Goal: Task Accomplishment & Management: Complete application form

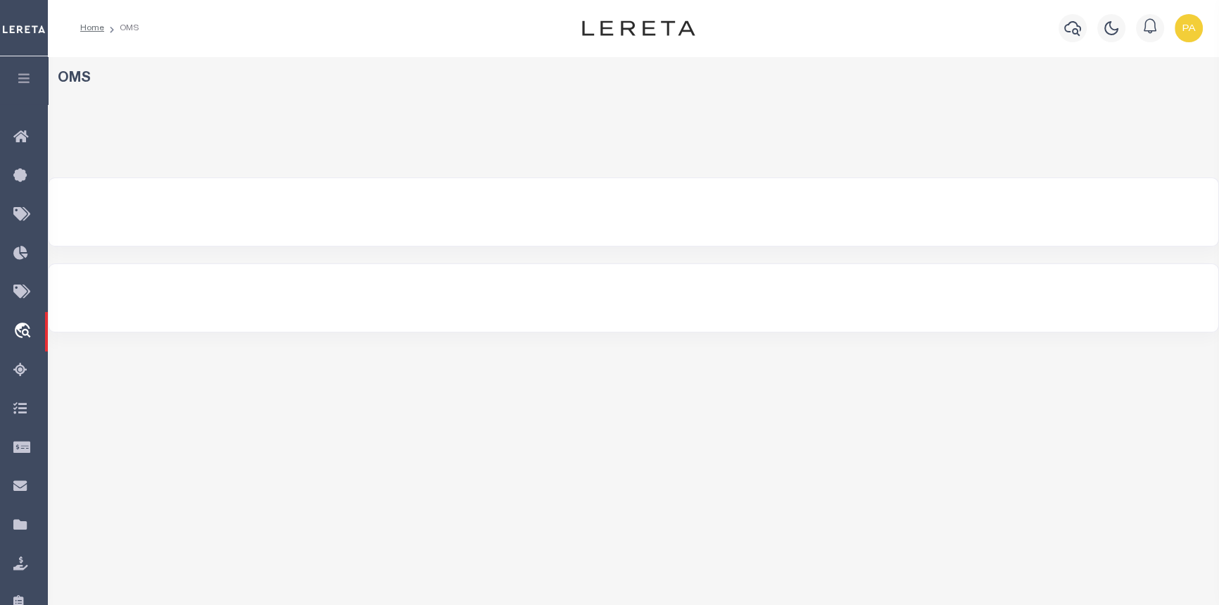
select select "200"
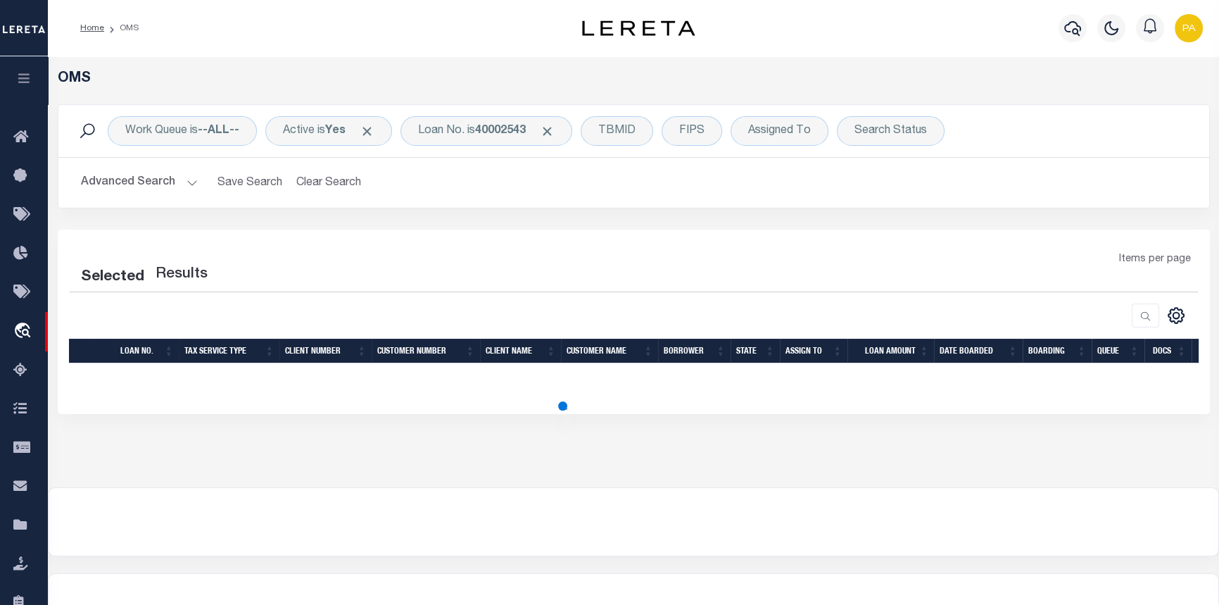
select select "200"
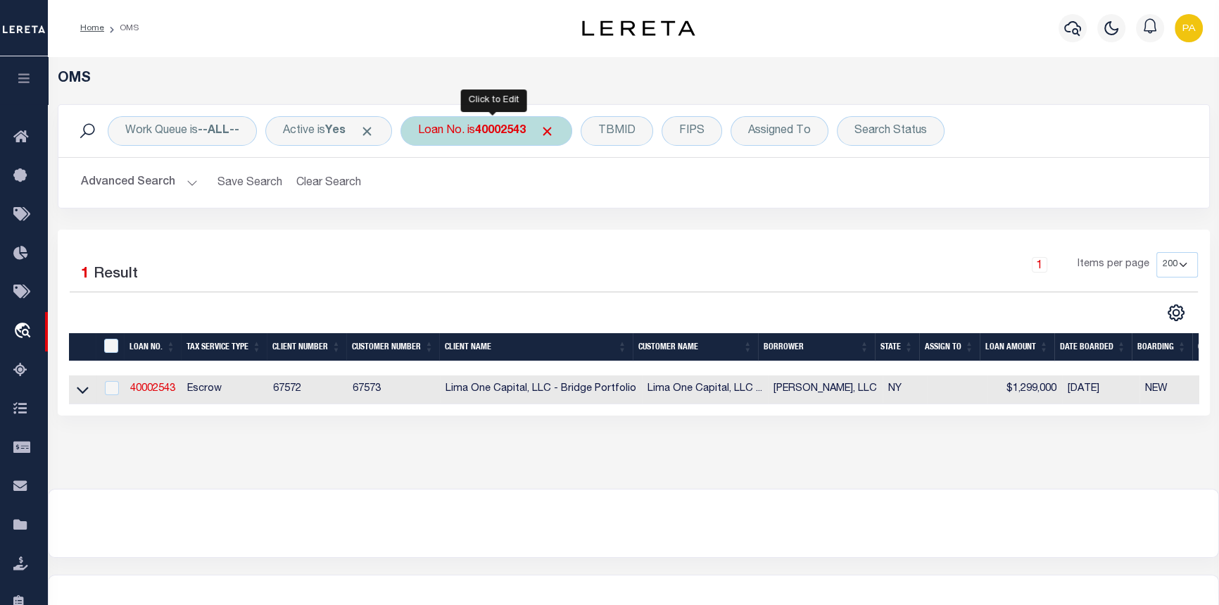
click at [495, 127] on b "40002543" at bounding box center [500, 130] width 51 height 11
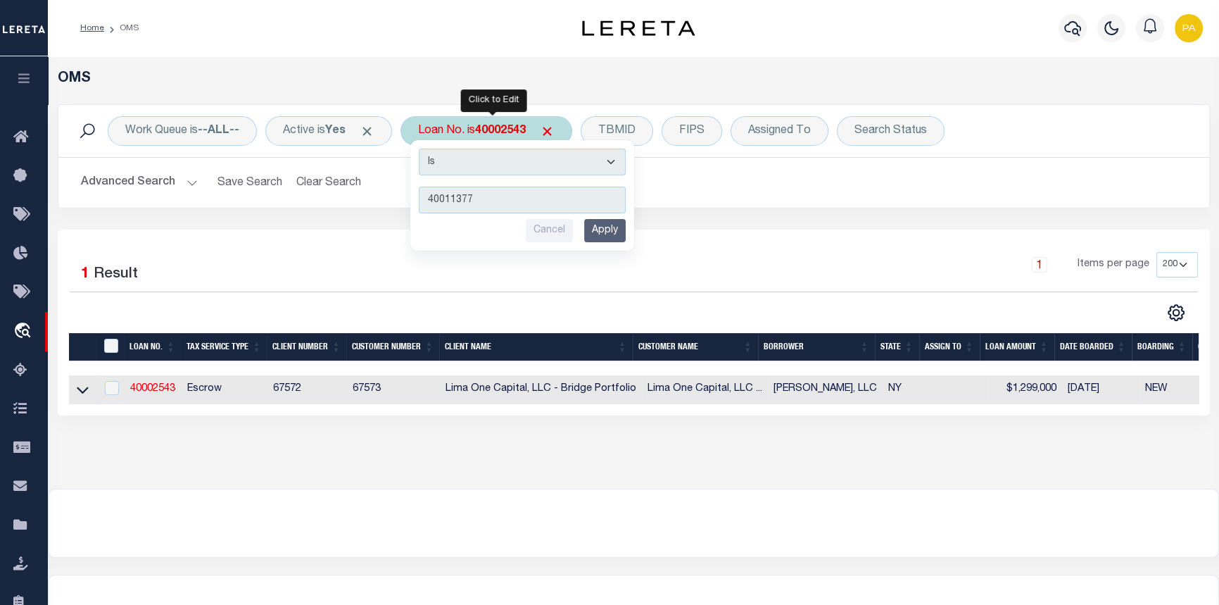
type input "40011377"
click at [617, 231] on input "Apply" at bounding box center [605, 230] width 42 height 23
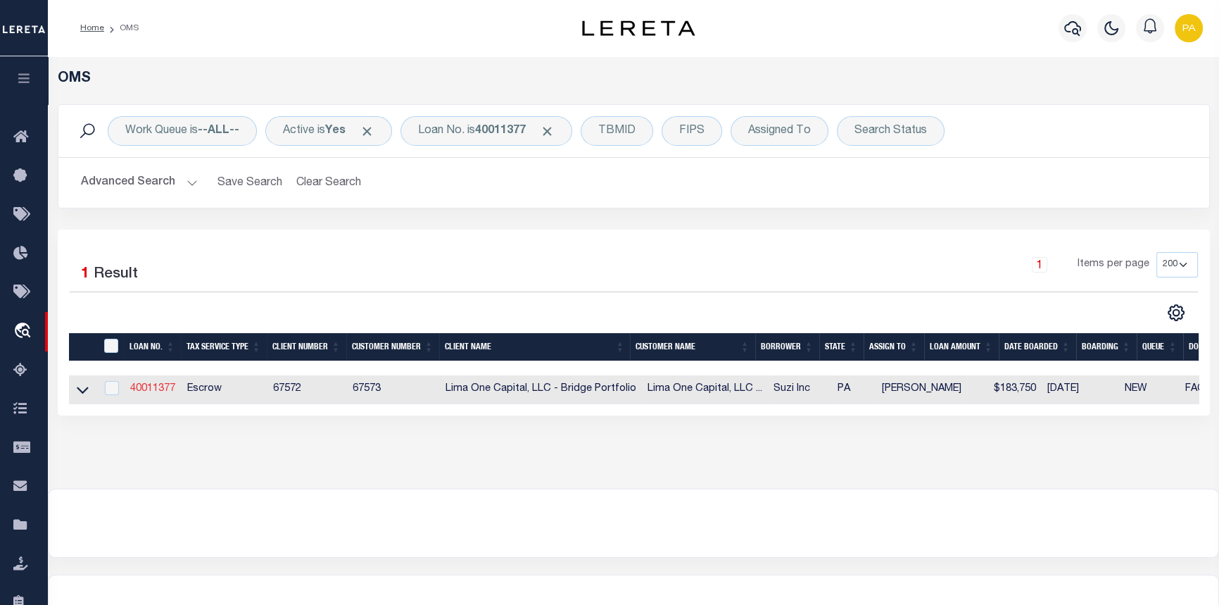
click at [153, 393] on link "40011377" at bounding box center [152, 389] width 45 height 10
type input "40011377"
type input "Suzi Inc"
select select
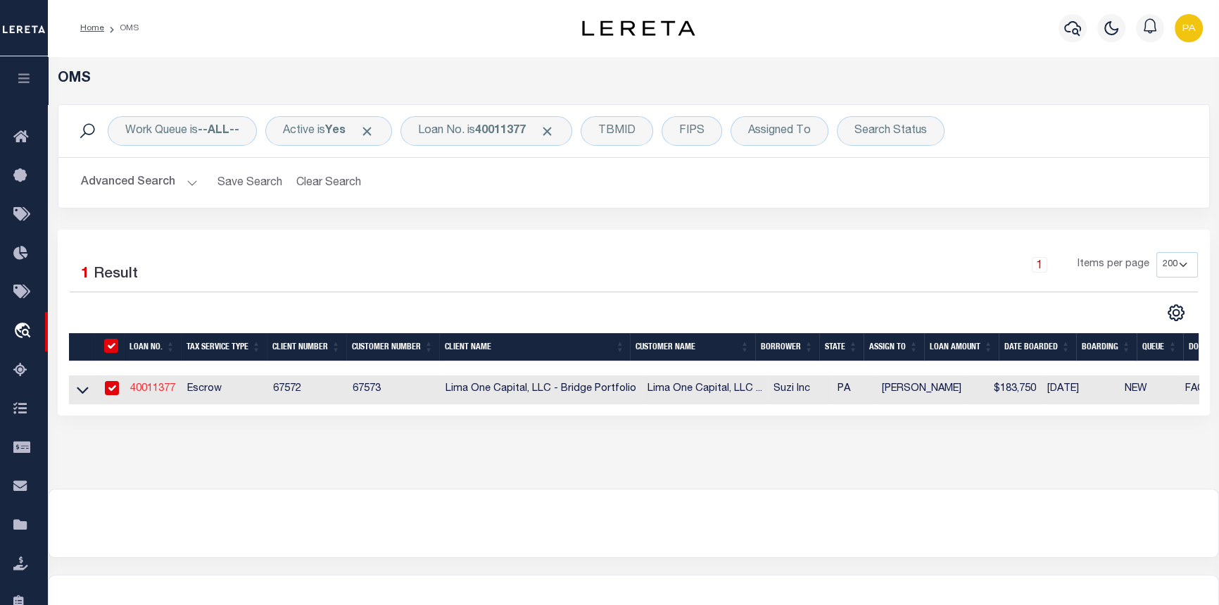
type input "174 West 4th St Apt 286"
type input "New York NY 10014"
select select
select select "Escrow"
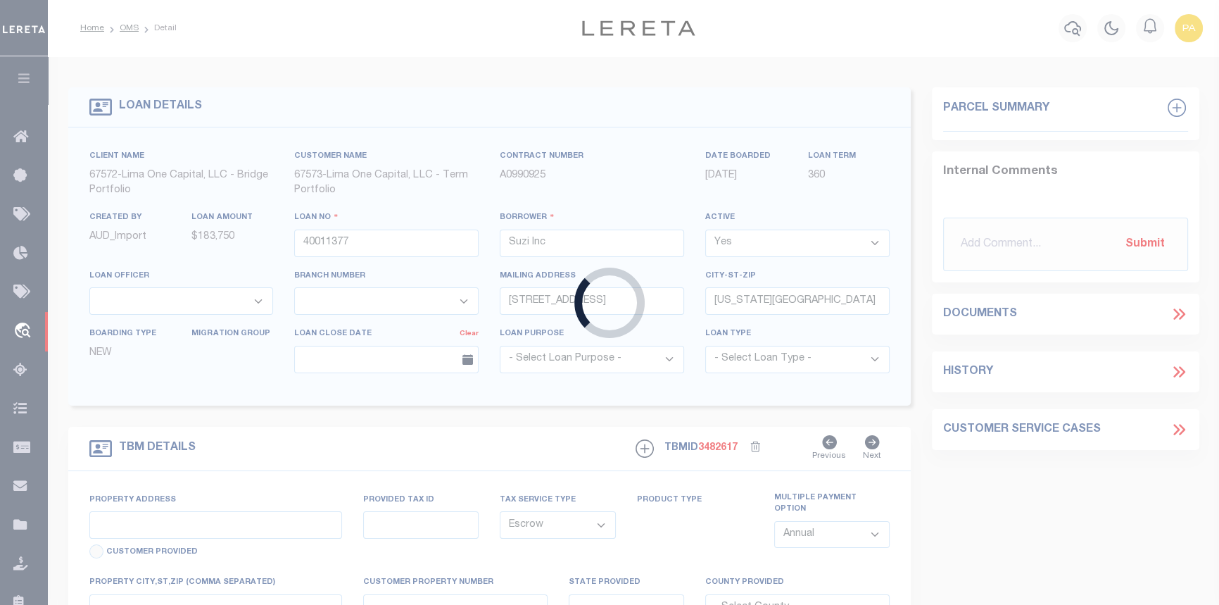
type input "303 Barney Street"
type input "73-I9NW2-017-041-000"
select select
type input "Wilkes-Barre PA 18702"
type input "40011377-1"
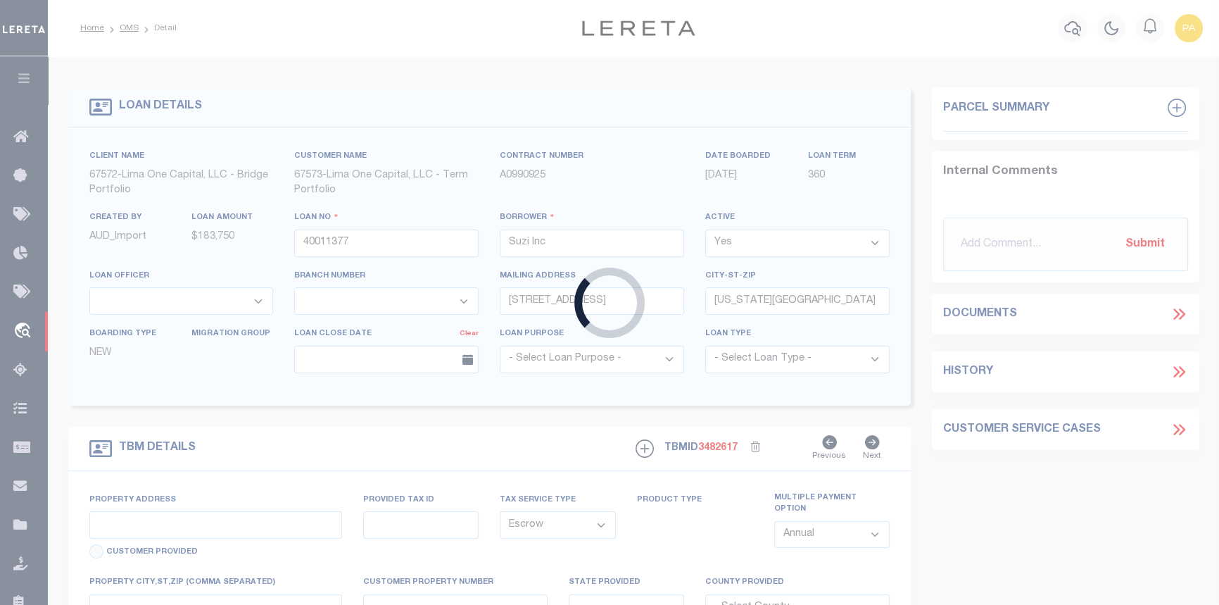
type input "PA"
select select
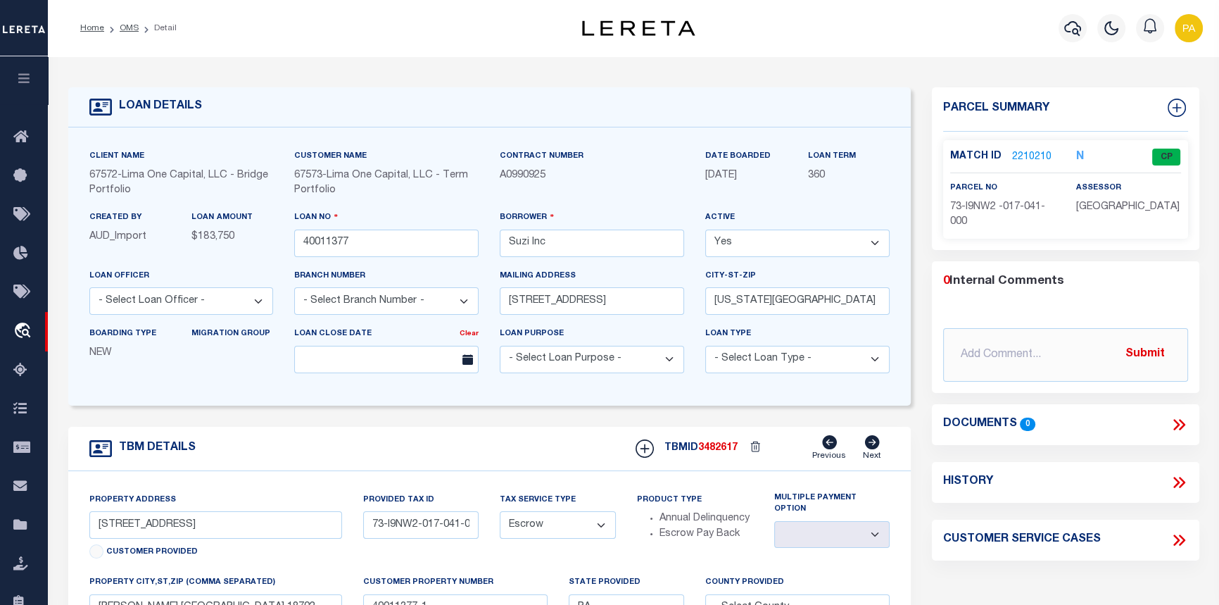
click at [1028, 157] on link "2210210" at bounding box center [1031, 157] width 39 height 15
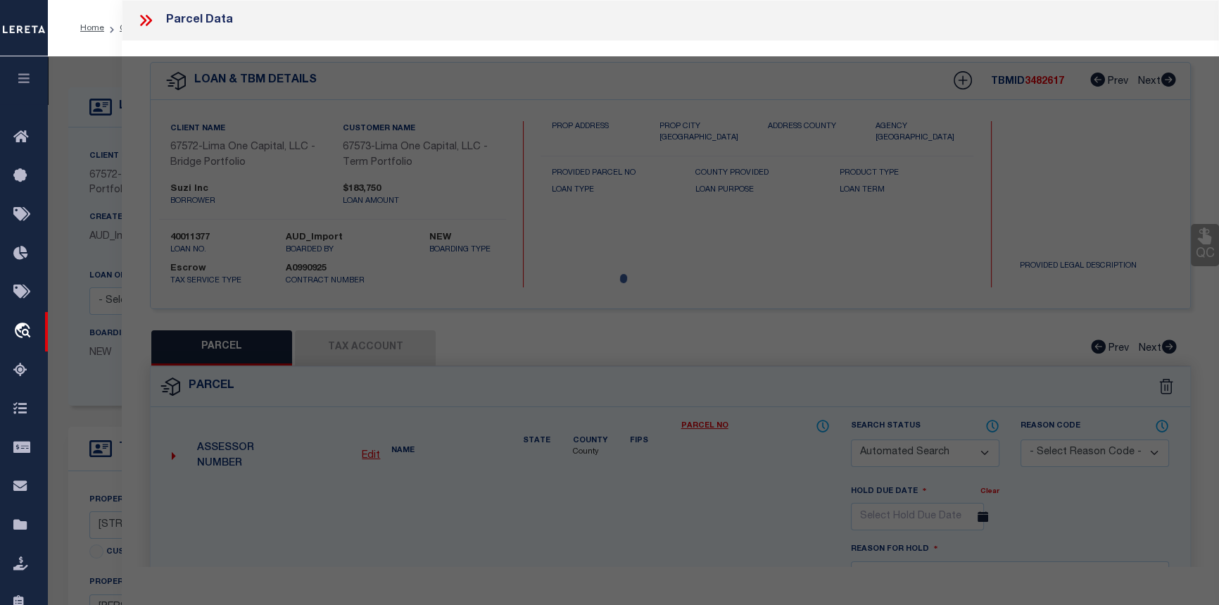
checkbox input "false"
select select "CP"
type input "SUZI INC"
select select "AGW"
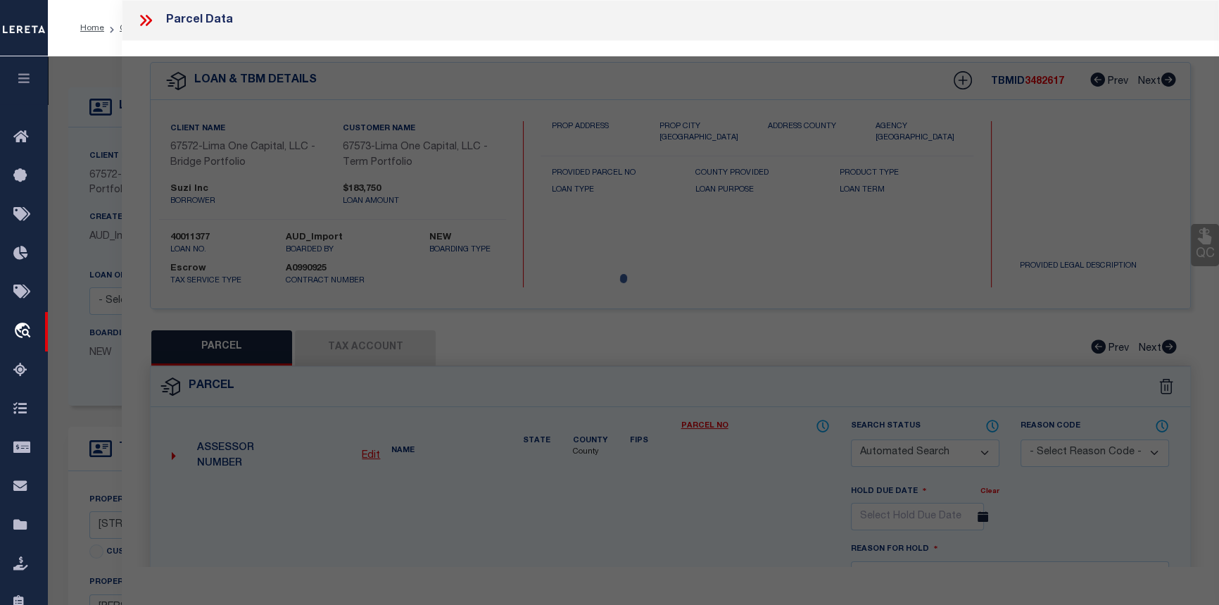
select select
type input "303 BARNEY ST"
type input "WILKES BARRE, PA 18702"
type textarea "305 BARNEY ST"
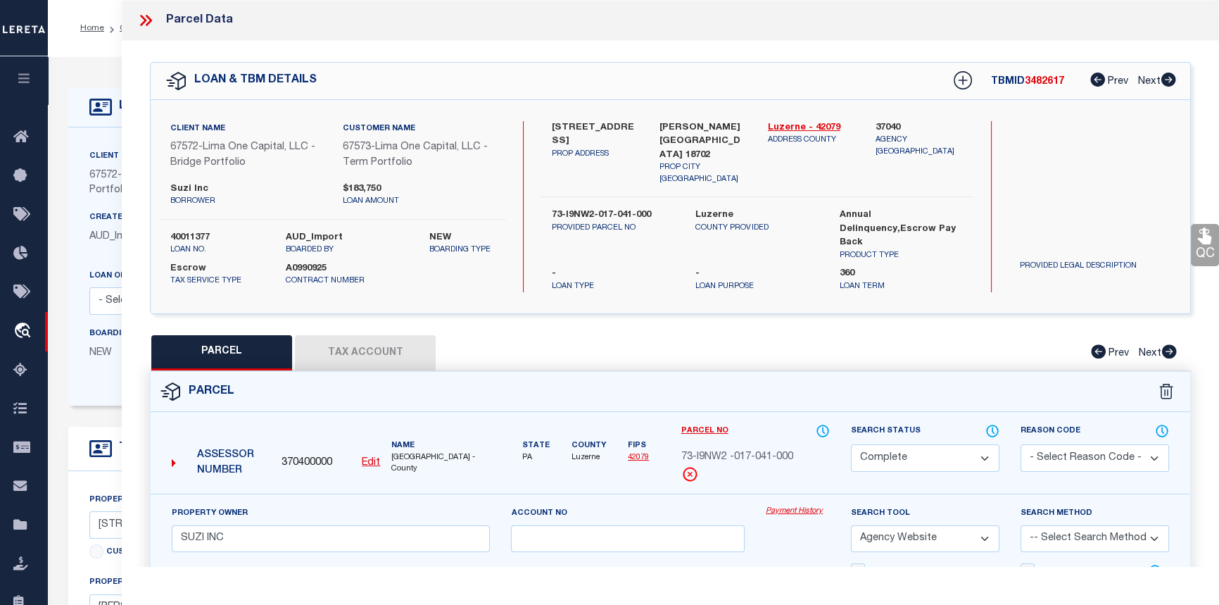
click at [791, 505] on link "Payment History" at bounding box center [798, 511] width 64 height 12
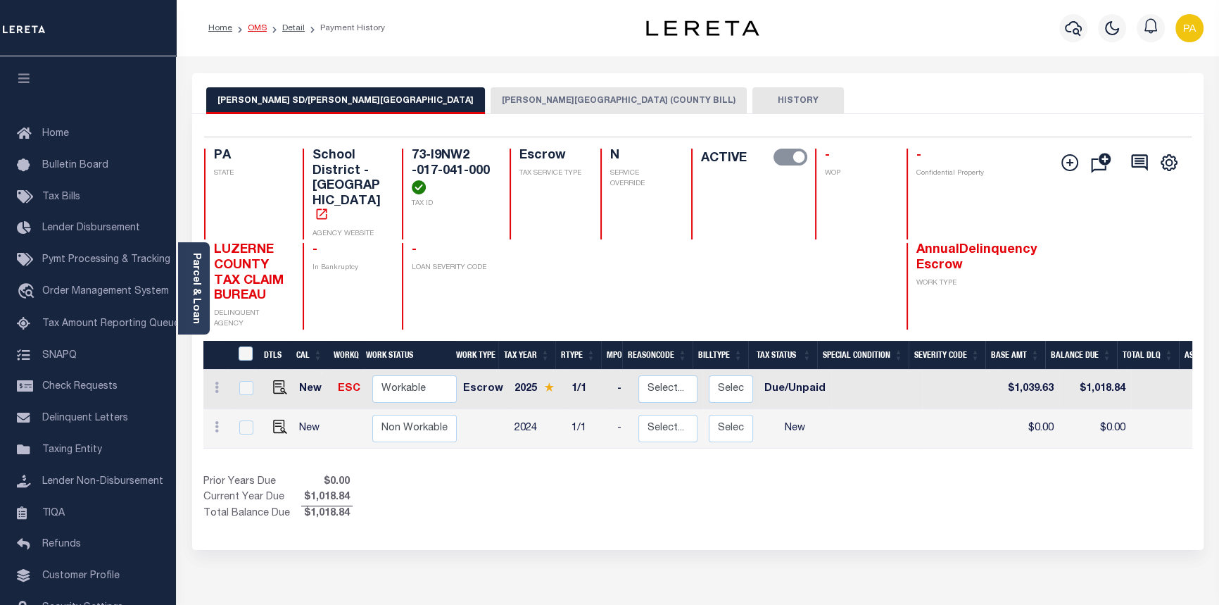
click at [253, 29] on link "OMS" at bounding box center [257, 28] width 19 height 8
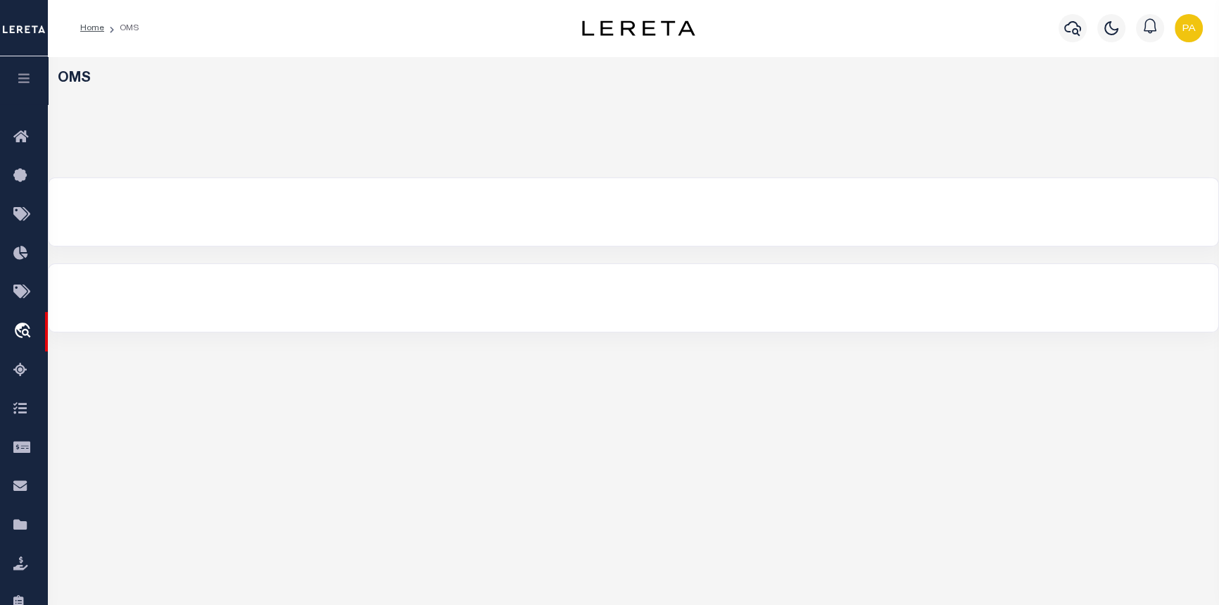
select select "200"
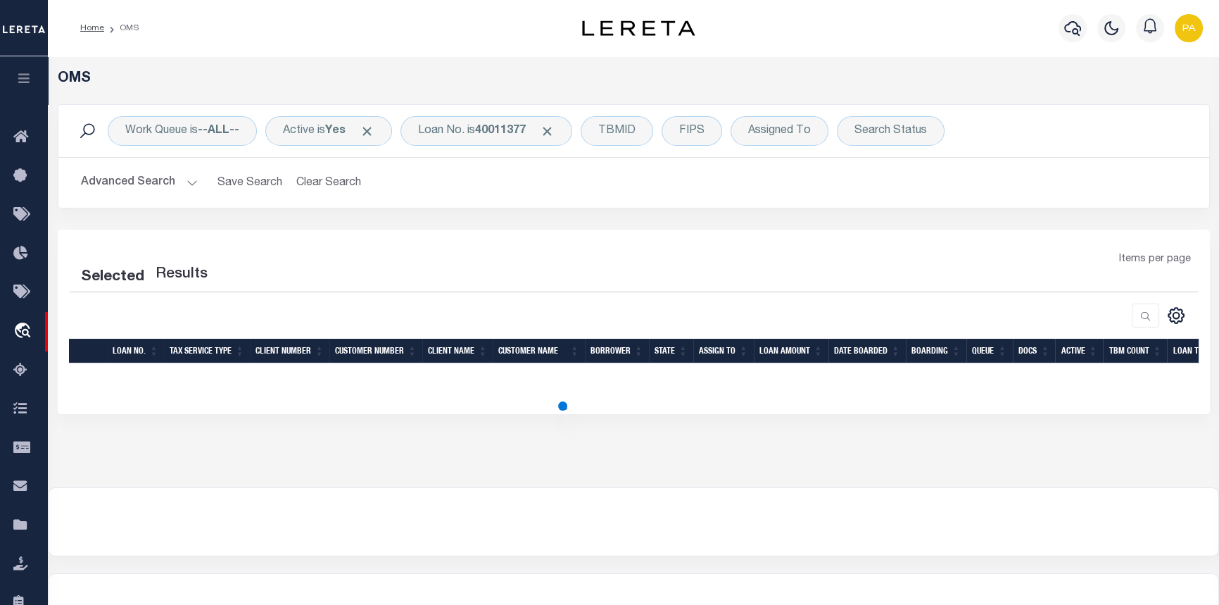
select select "200"
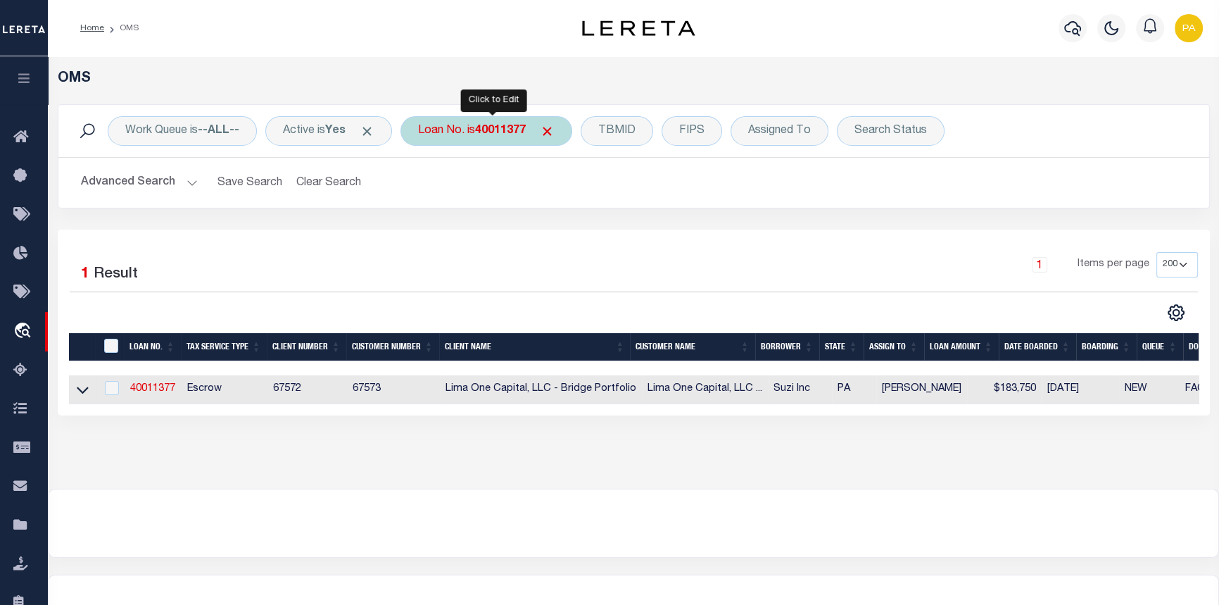
click at [496, 134] on b "40011377" at bounding box center [500, 130] width 51 height 11
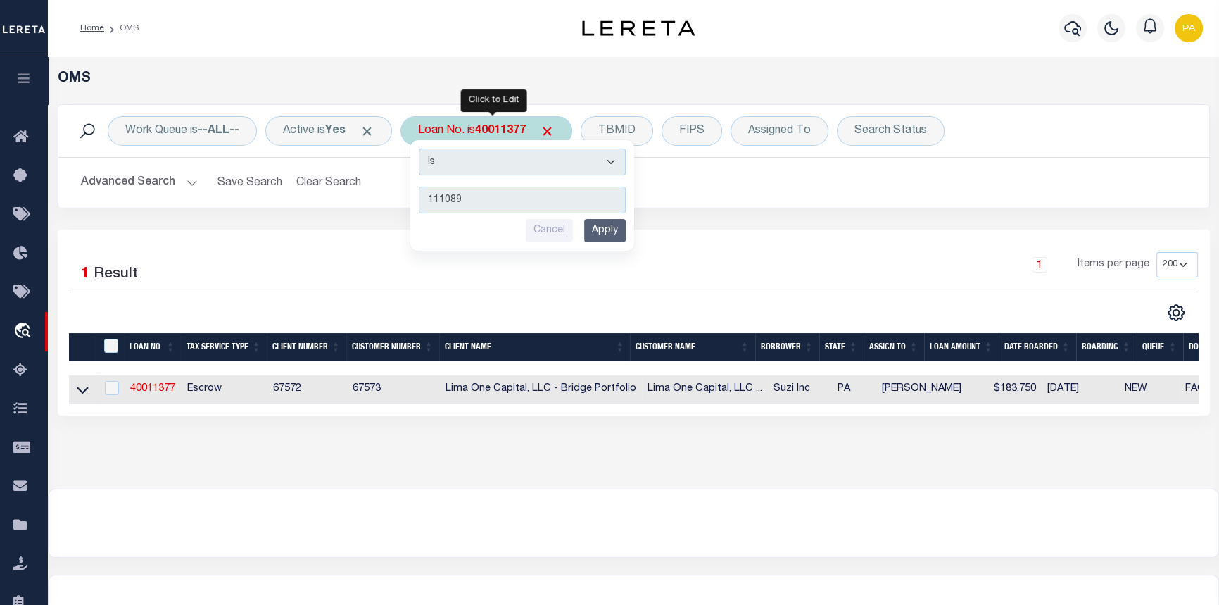
type input "111089"
click at [607, 231] on input "Apply" at bounding box center [605, 230] width 42 height 23
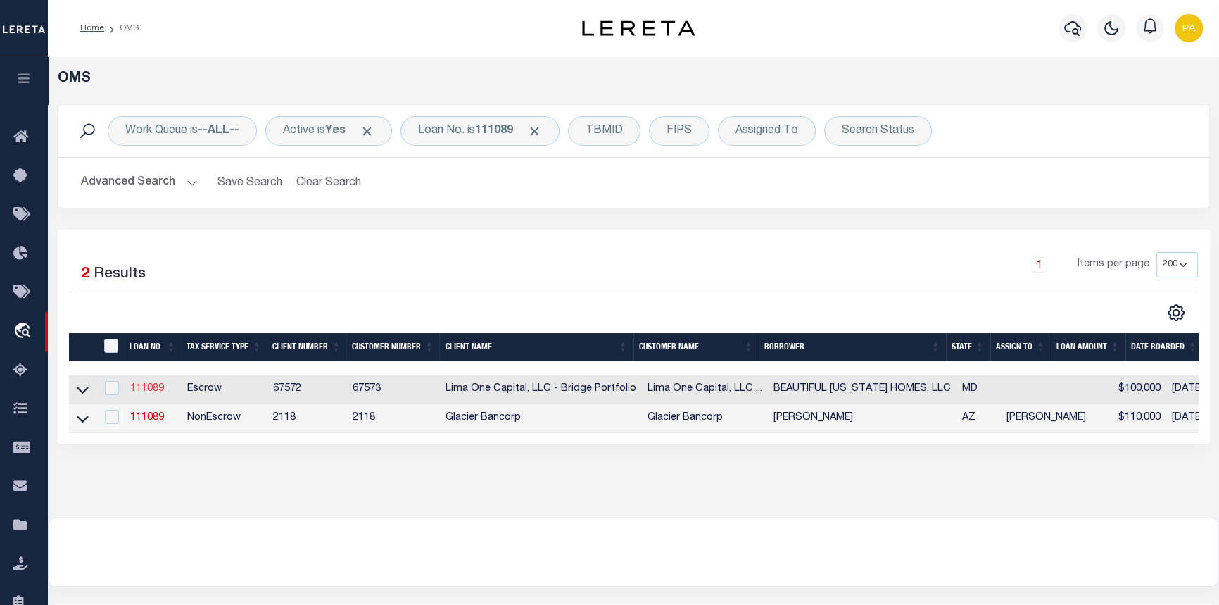
click at [146, 392] on link "111089" at bounding box center [147, 389] width 34 height 10
type input "111089"
type input "BEAUTIFUL [US_STATE] HOMES, LLC"
select select
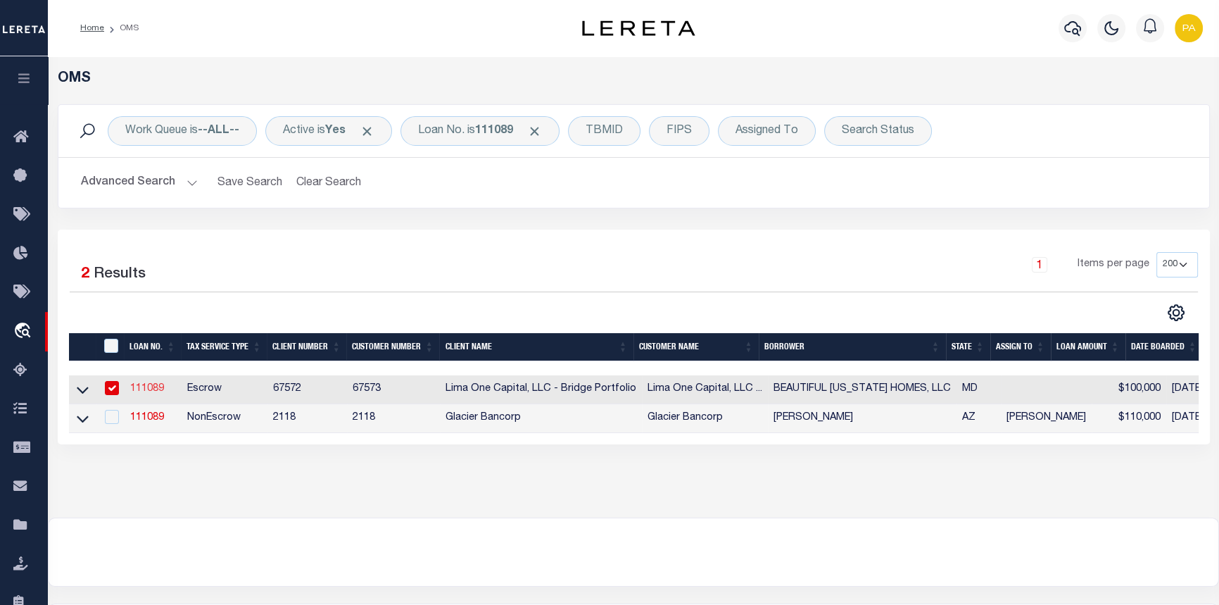
select select
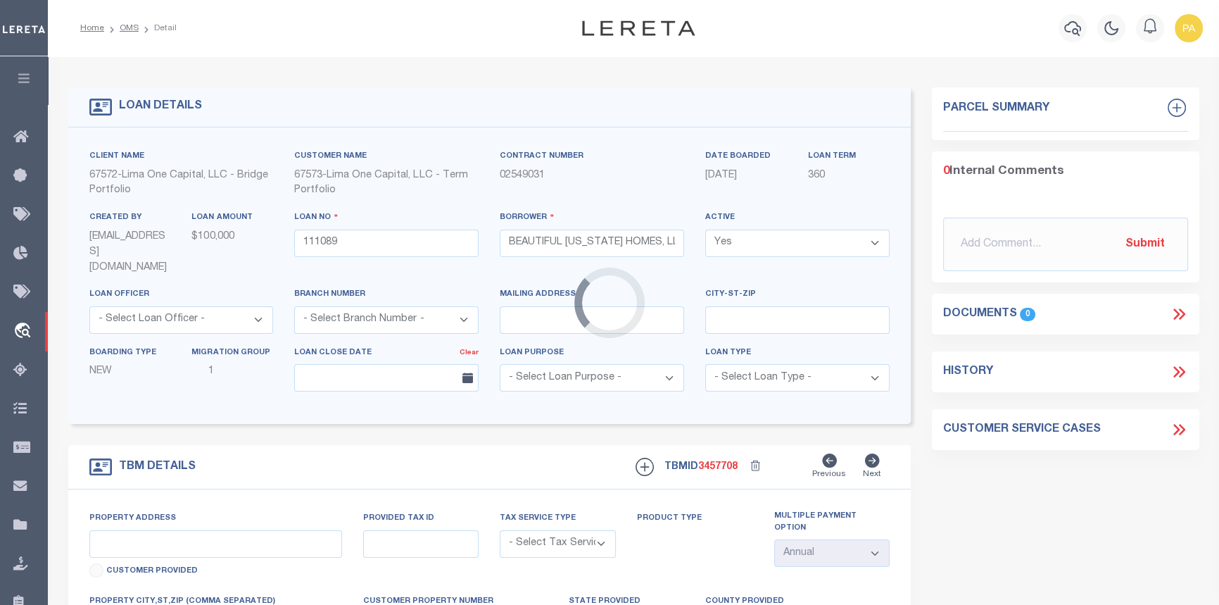
type input "2134 REDTHORN ROAD"
radio input "true"
select select "Escrow"
type input "MIDDLE RIVER MD 21220"
type input "111089-1"
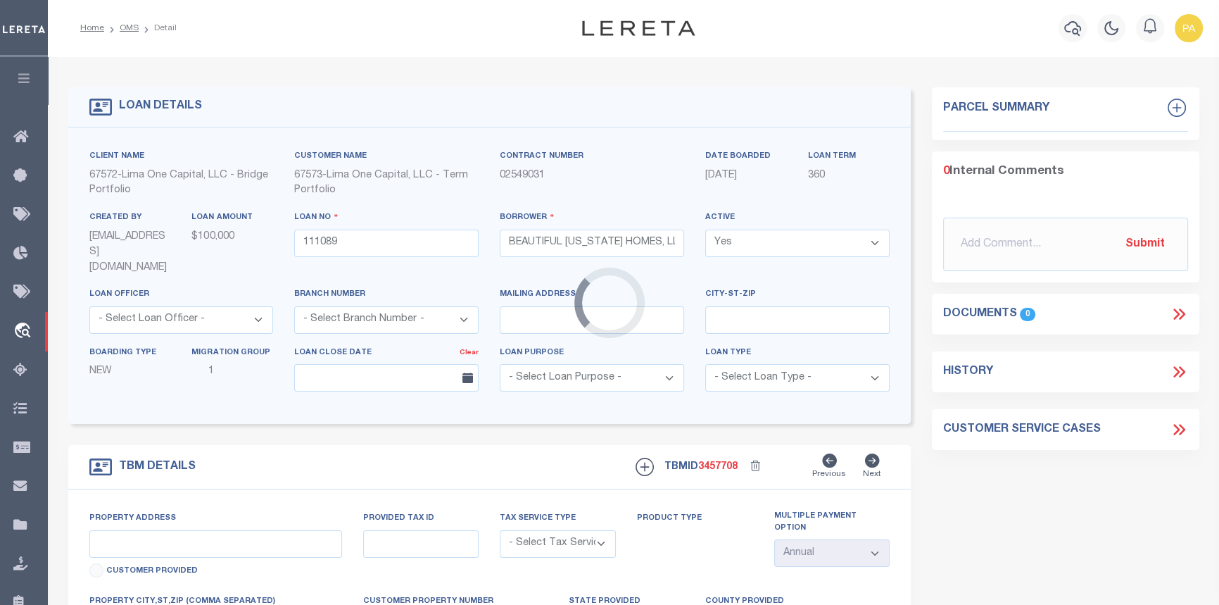
type input "MD"
type textarea "COLLECTOR: ENTITY: PARCEL: 4151513065630"
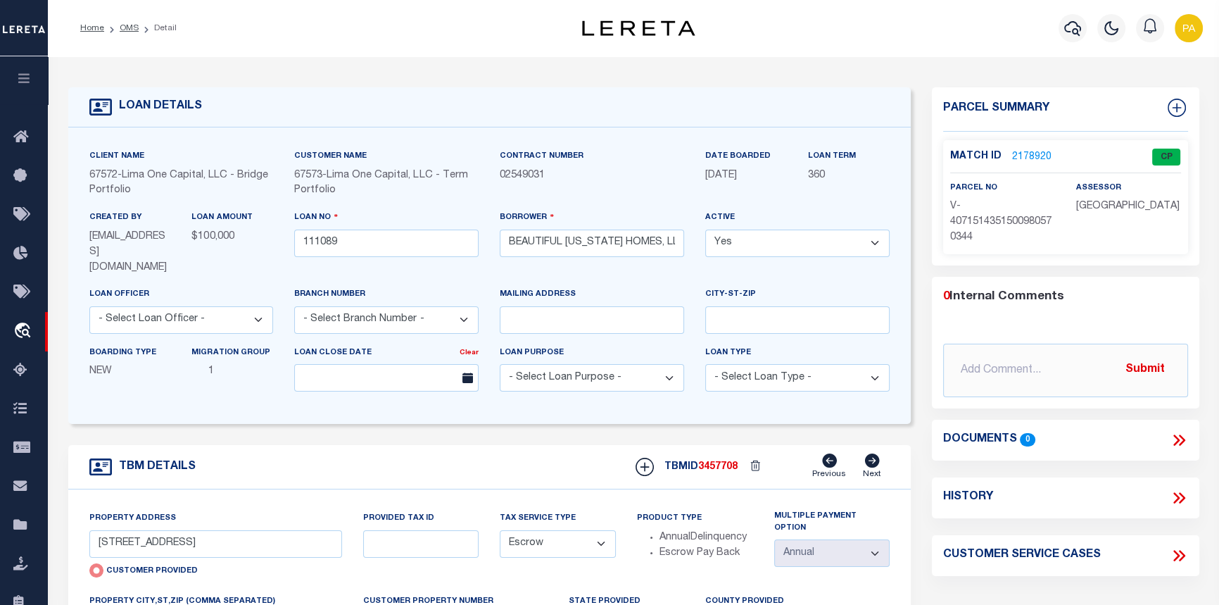
click at [1029, 154] on link "2178920" at bounding box center [1031, 157] width 39 height 15
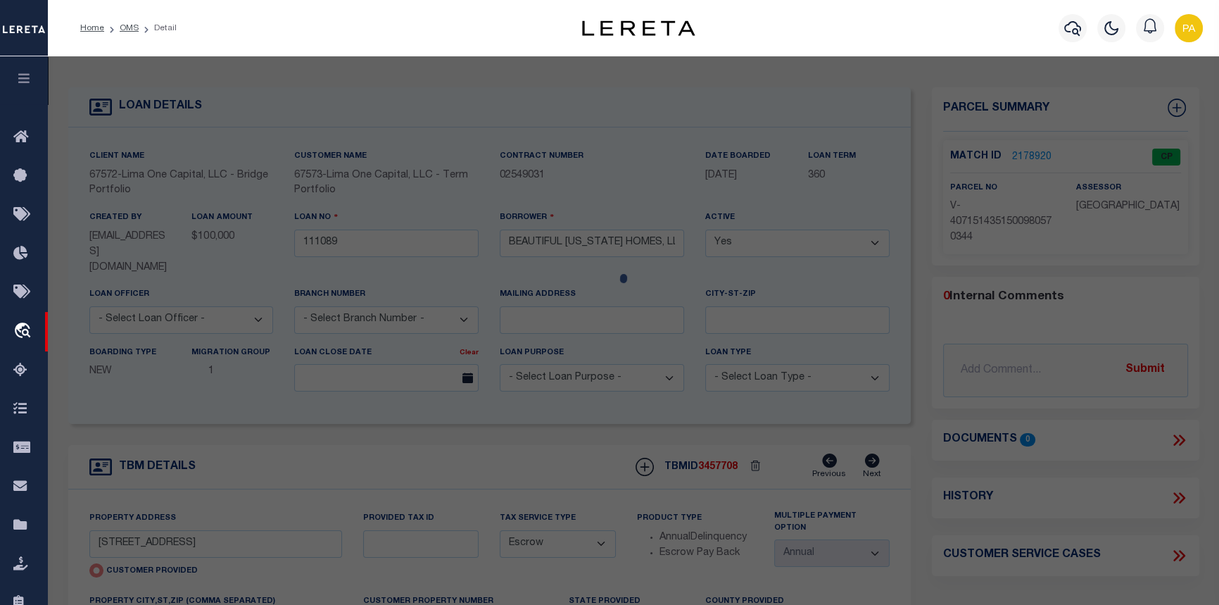
checkbox input "false"
select select "CP"
select select "AGW"
select select
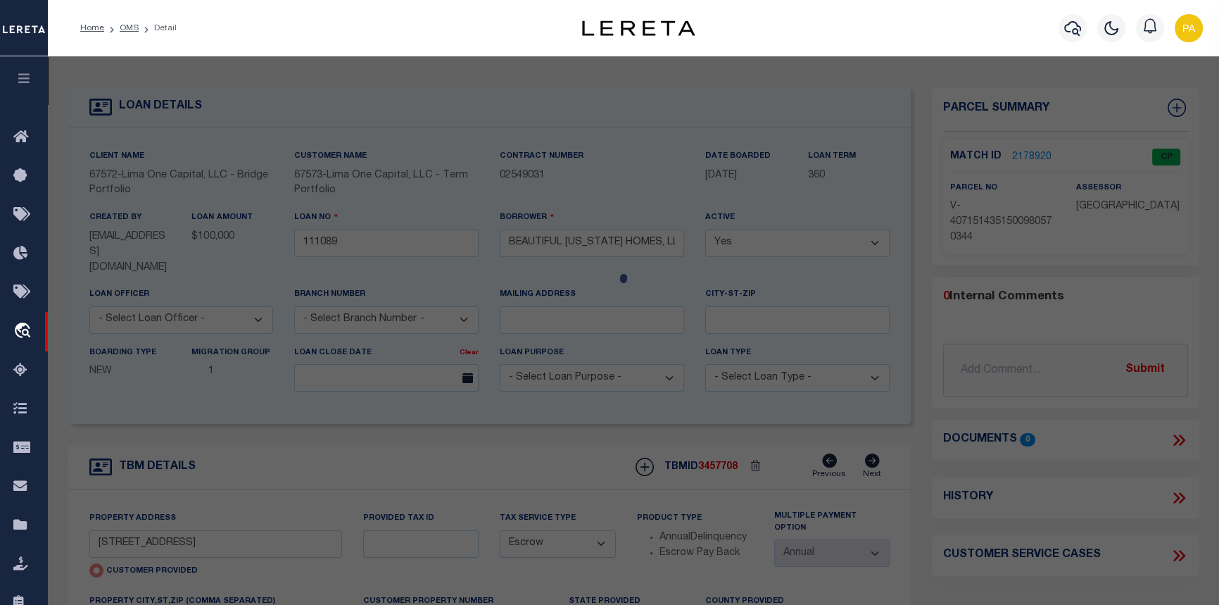
type input "2134 REDTHORN ROAD"
checkbox input "false"
type input "MIDDLE RIVER MD 21220"
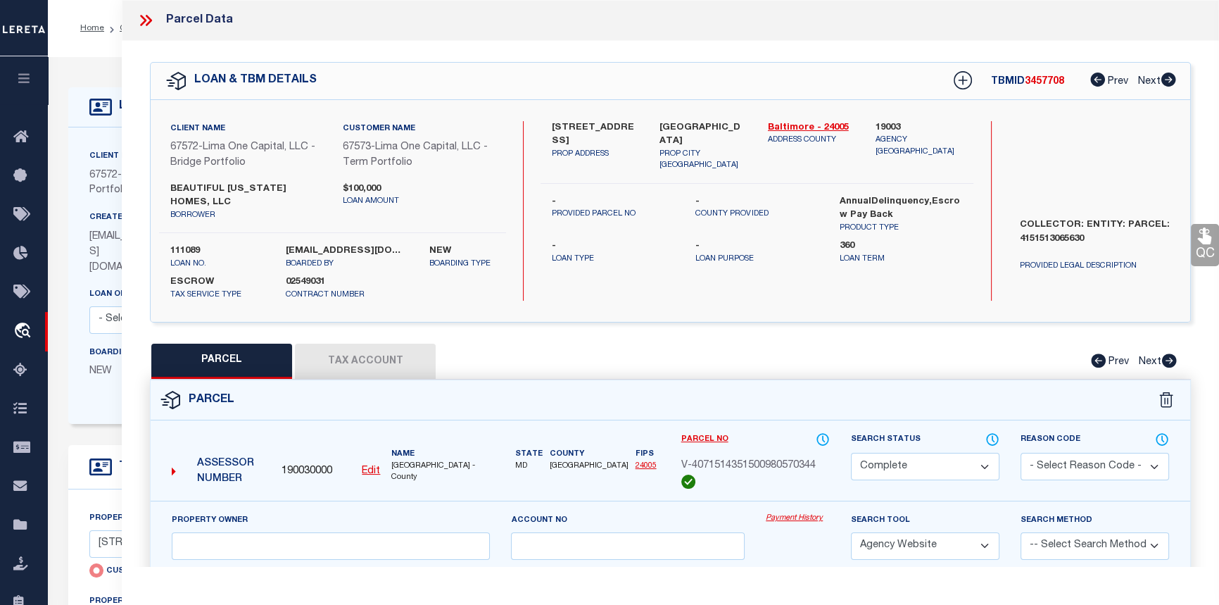
click at [791, 515] on link "Payment History" at bounding box center [798, 518] width 64 height 12
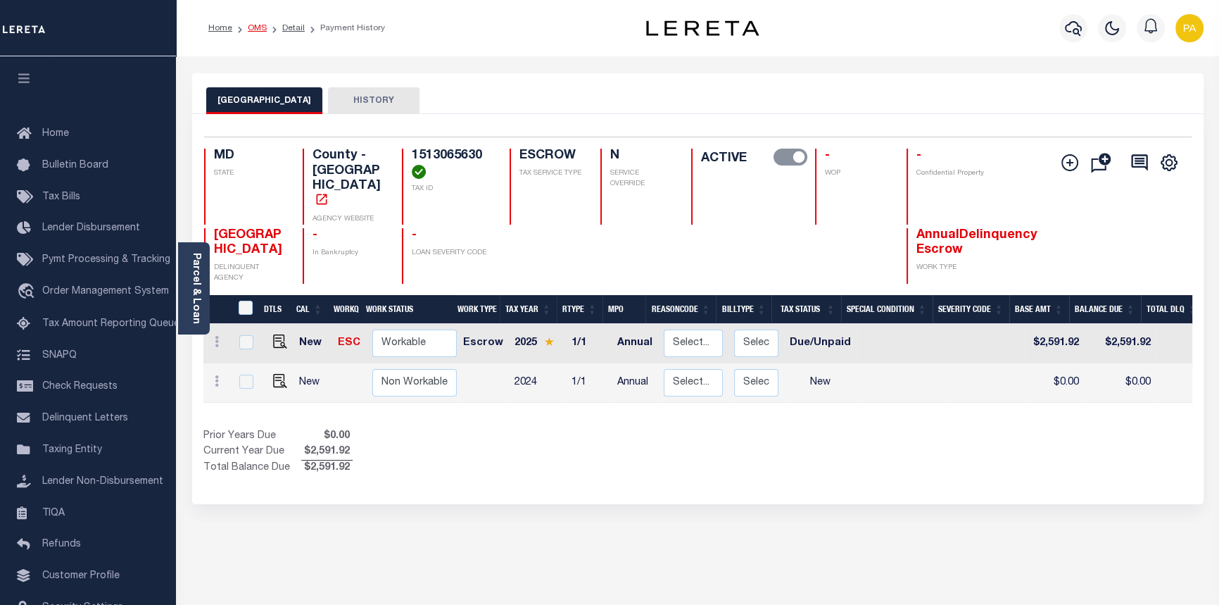
click at [254, 25] on link "OMS" at bounding box center [257, 28] width 19 height 8
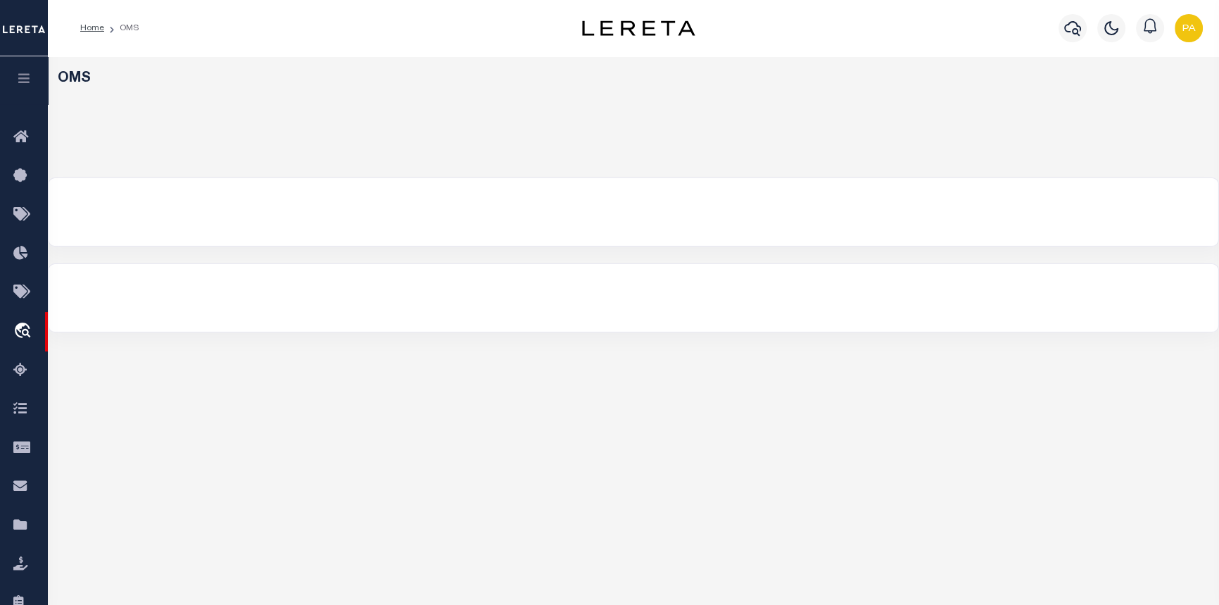
select select "200"
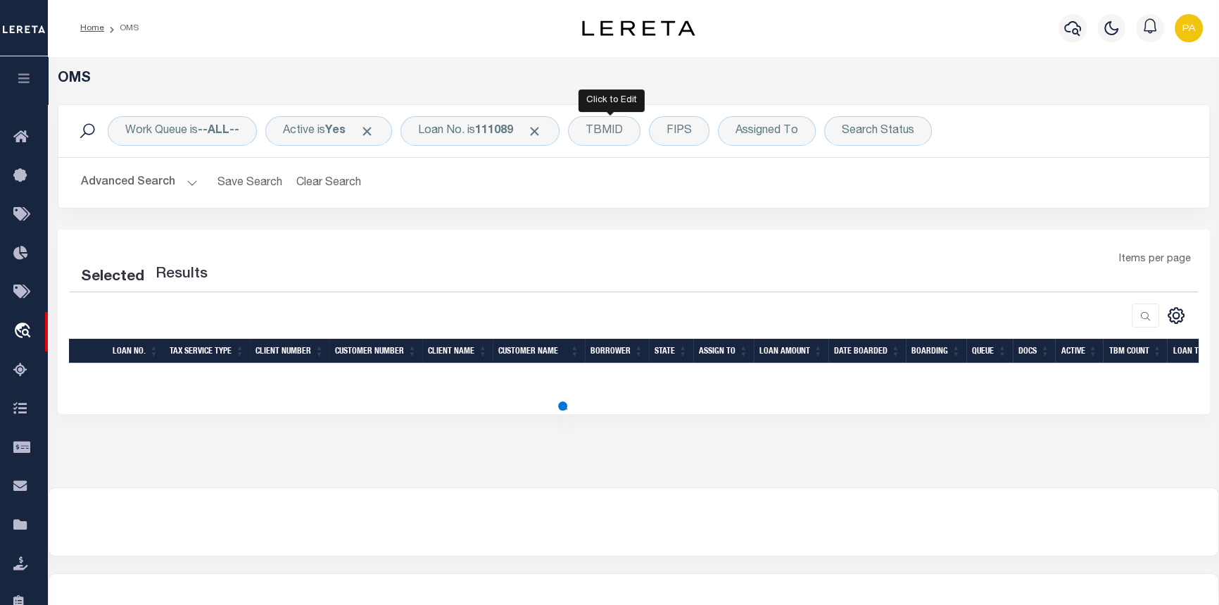
select select "200"
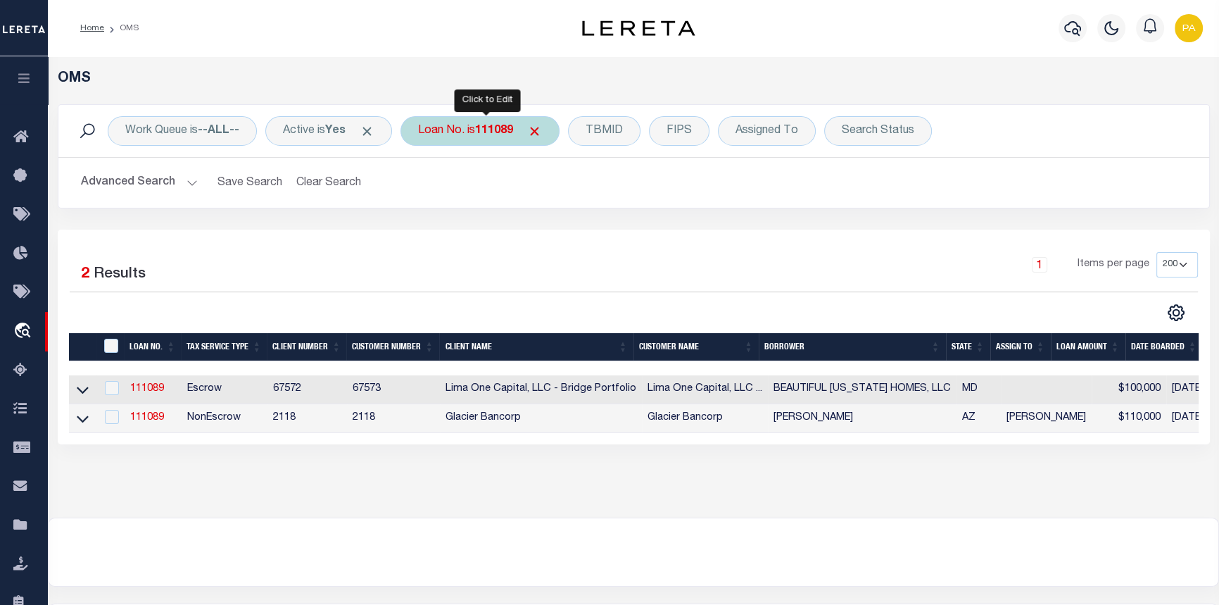
click at [489, 125] on b "111089" at bounding box center [494, 130] width 38 height 11
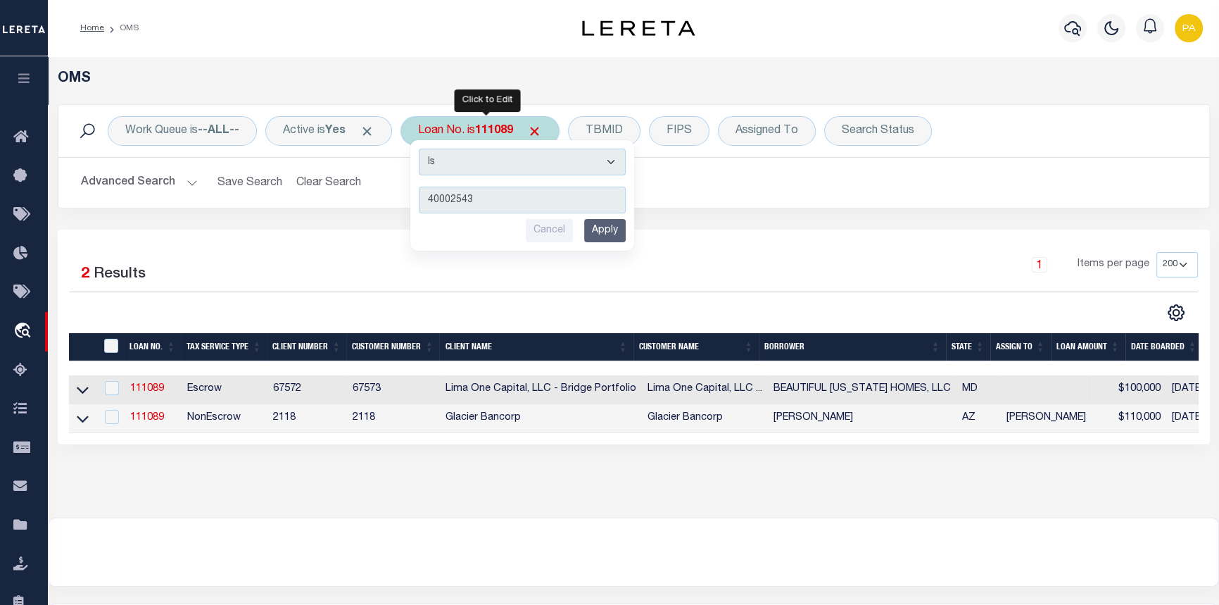
type input "40002543"
click at [590, 229] on input "Apply" at bounding box center [605, 230] width 42 height 23
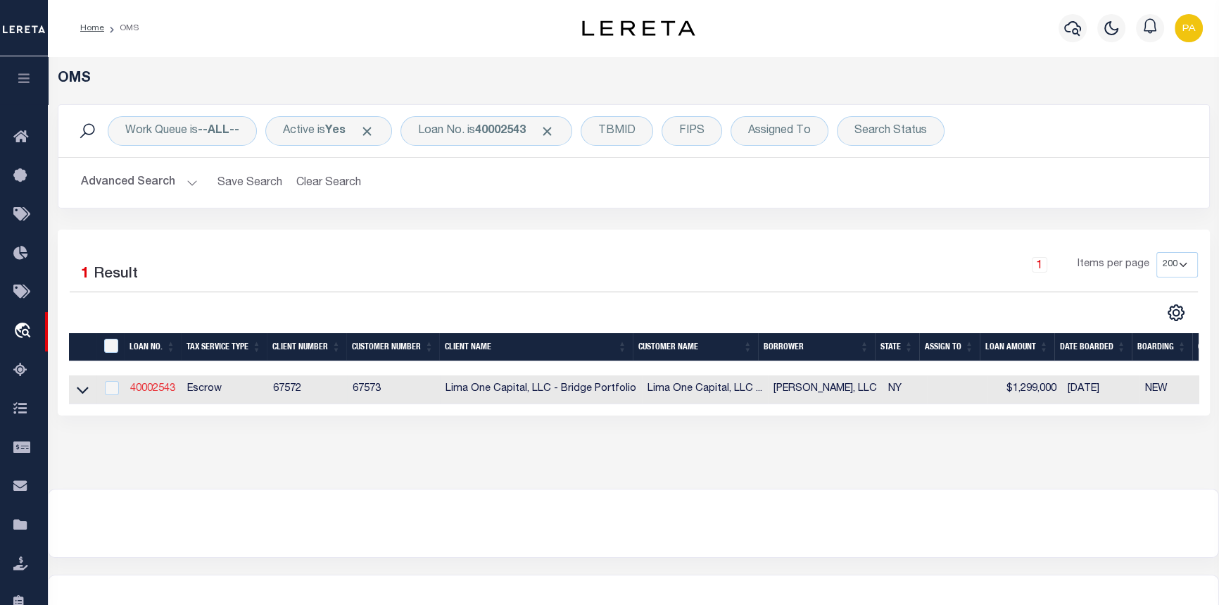
click at [164, 390] on link "40002543" at bounding box center [152, 389] width 45 height 10
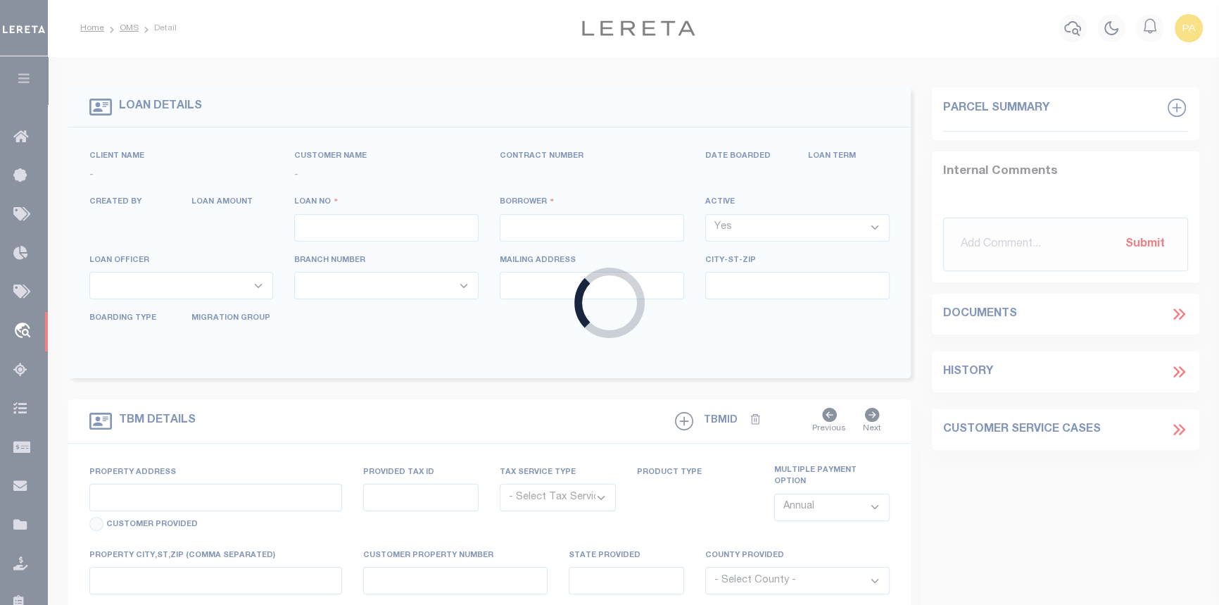
type input "40002543"
type input "[PERSON_NAME], LLC"
select select
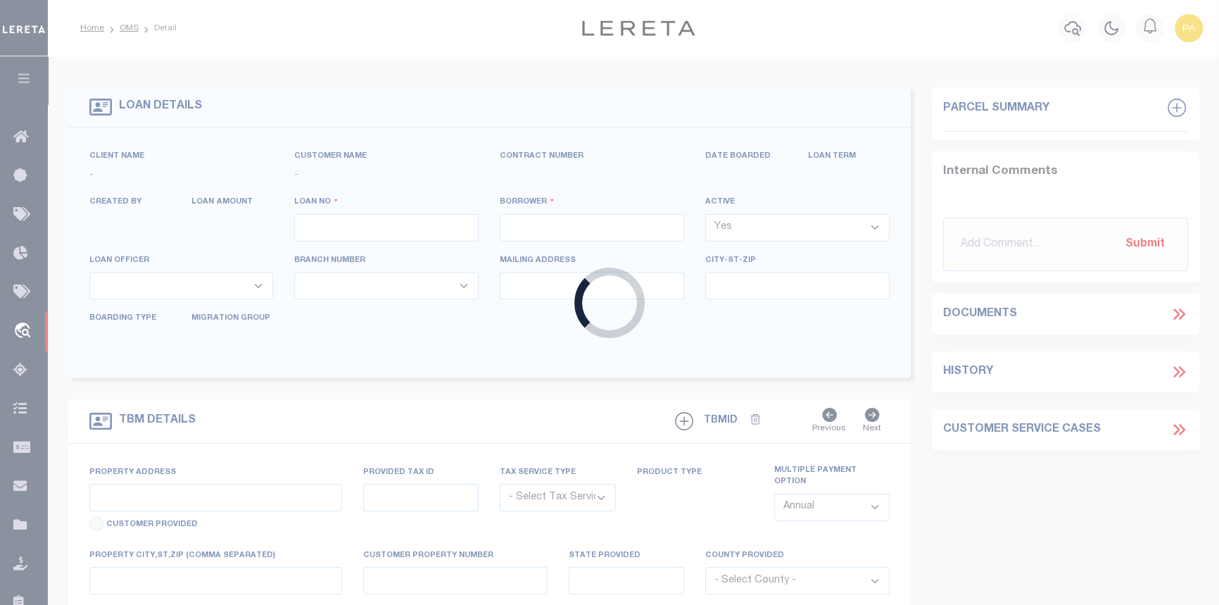
select select
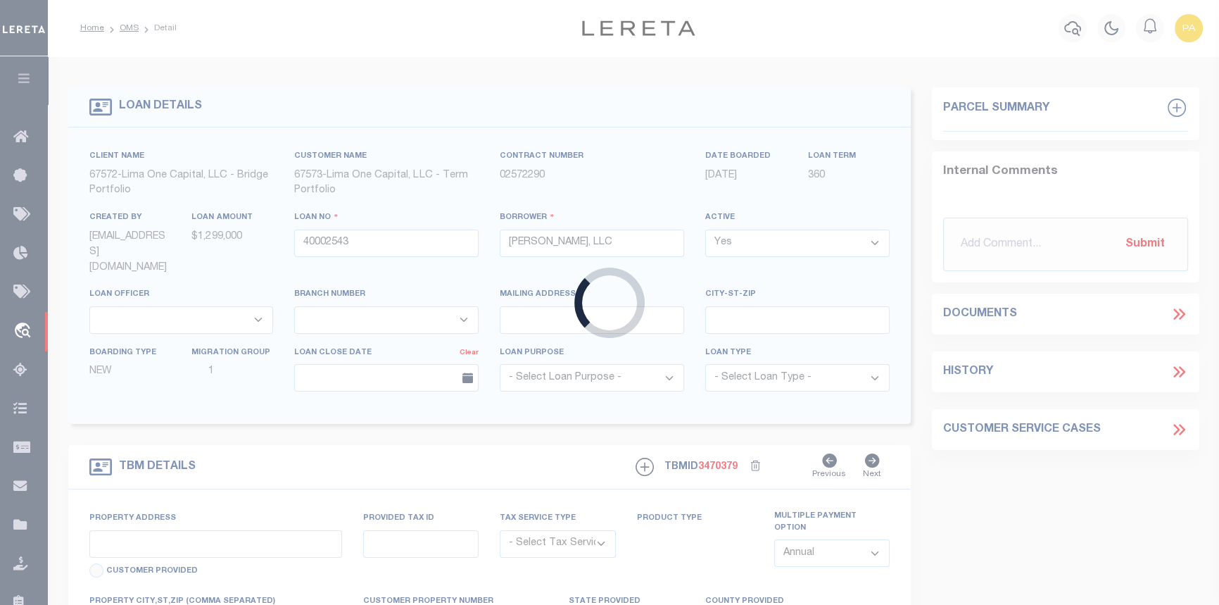
type input "465 SECOND ST"
radio input "true"
select select "Escrow"
type input "TROY NY 12180"
type input "40002543-2"
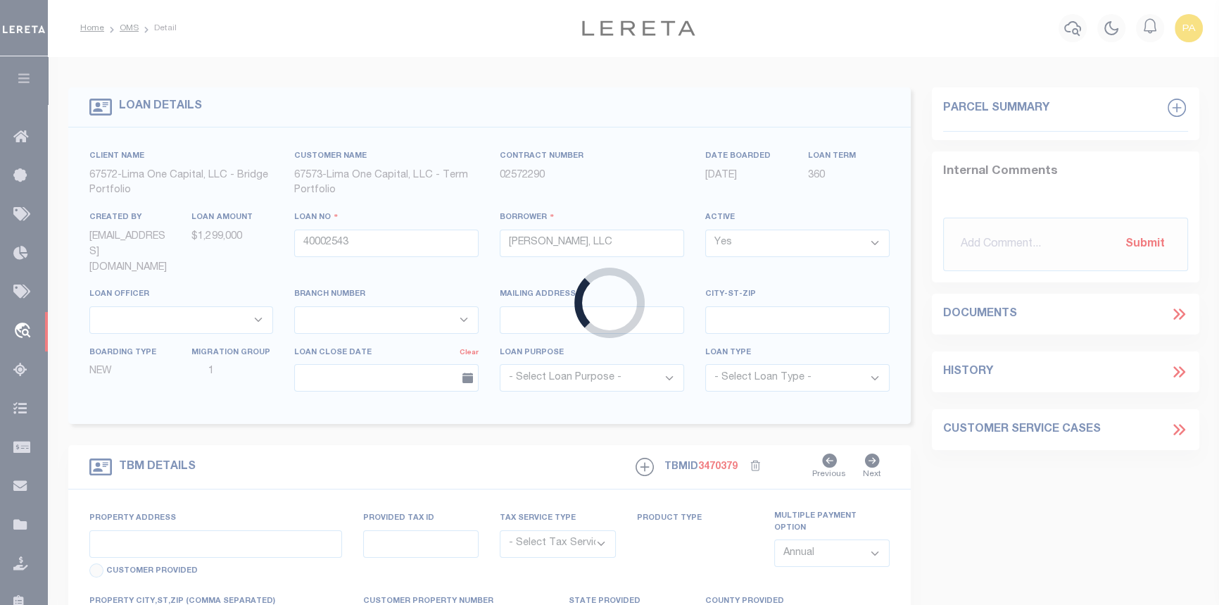
type input "NY"
type textarea "[DATE] LEGAL COVERS 10 PARCELS"
select select "4"
